Goal: Task Accomplishment & Management: Complete application form

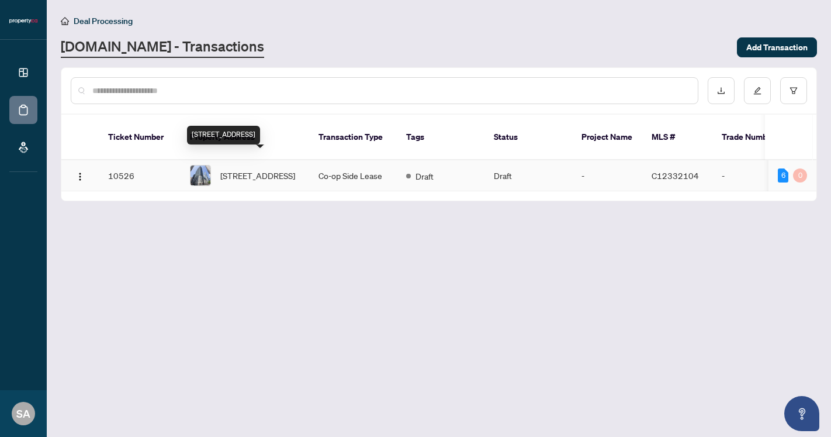
click at [262, 169] on span "[STREET_ADDRESS]" at bounding box center [257, 175] width 75 height 13
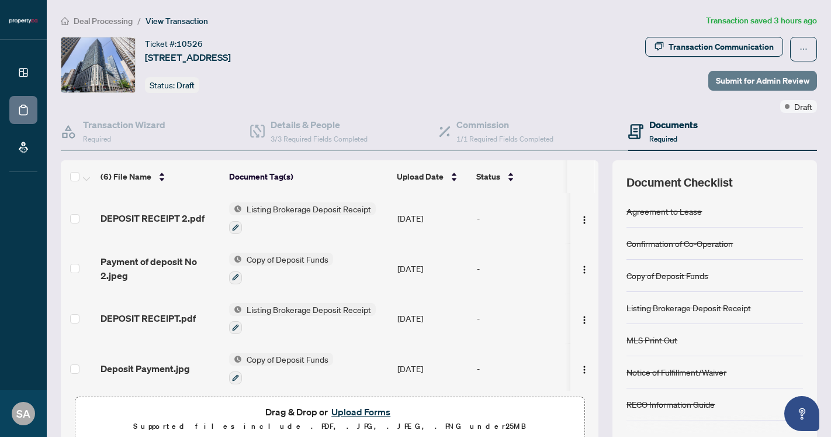
click at [744, 78] on span "Submit for Admin Review" at bounding box center [763, 80] width 94 height 19
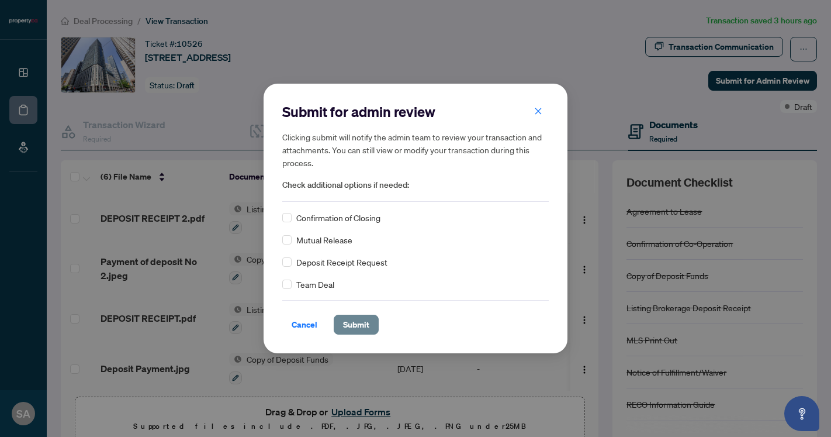
click at [345, 325] on span "Submit" at bounding box center [356, 324] width 26 height 19
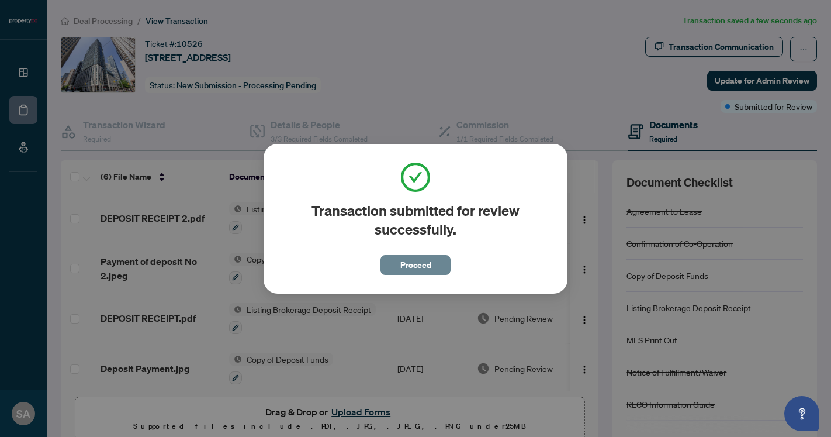
click at [430, 260] on span "Proceed" at bounding box center [415, 264] width 31 height 19
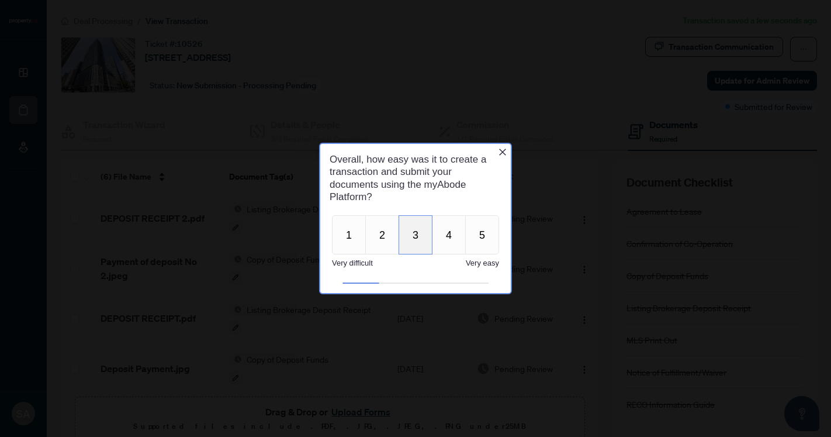
click at [413, 243] on button "3" at bounding box center [416, 234] width 34 height 39
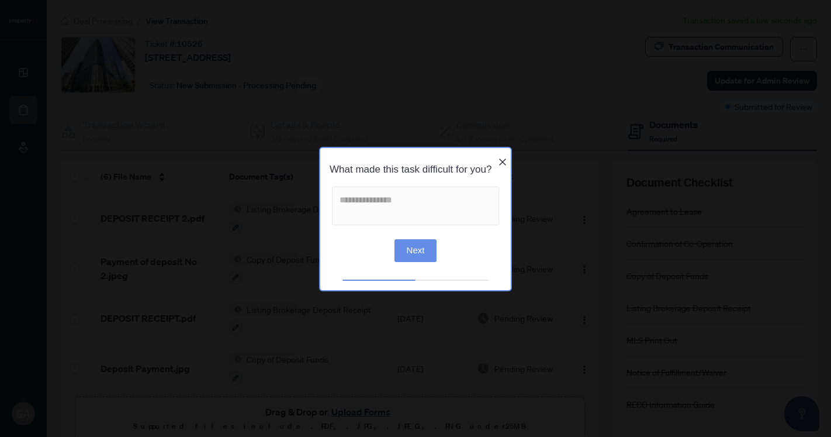
click at [417, 261] on button "Next" at bounding box center [416, 250] width 43 height 23
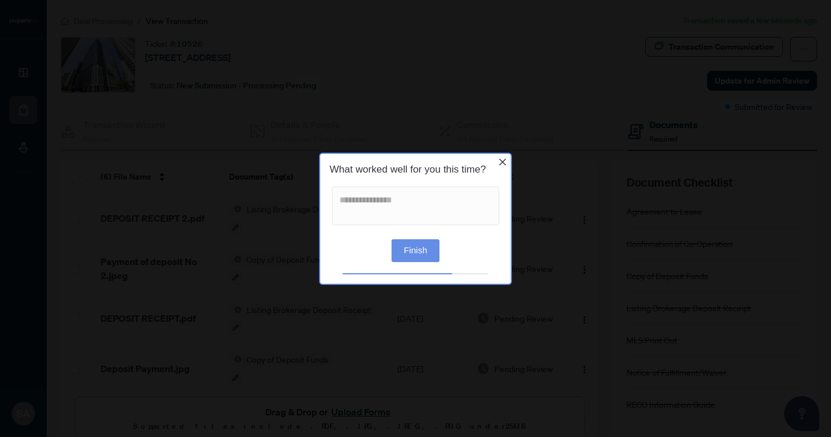
click at [410, 243] on button "Finish" at bounding box center [416, 250] width 48 height 23
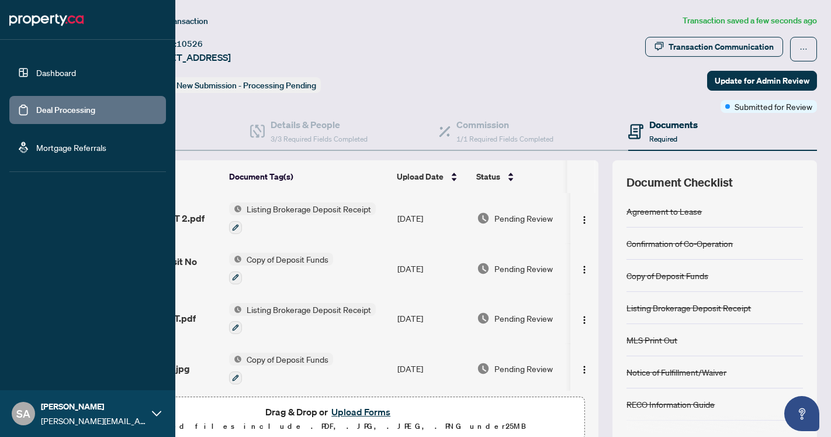
click at [36, 110] on link "Deal Processing" at bounding box center [65, 110] width 59 height 11
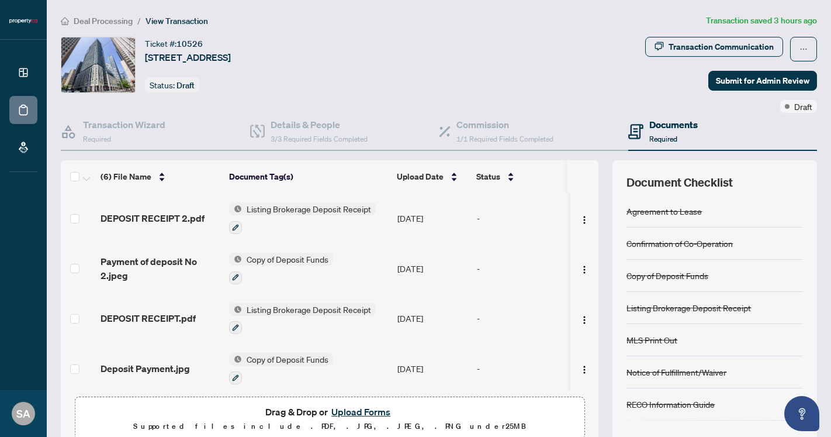
scroll to position [52, 0]
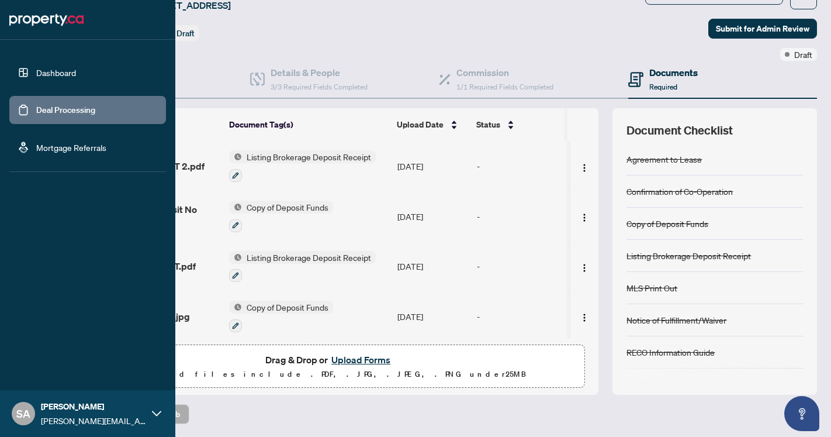
click at [36, 112] on link "Deal Processing" at bounding box center [65, 110] width 59 height 11
